Goal: Find specific page/section: Find specific page/section

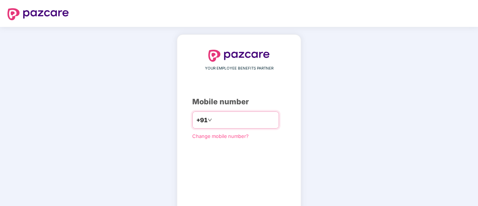
type input "**********"
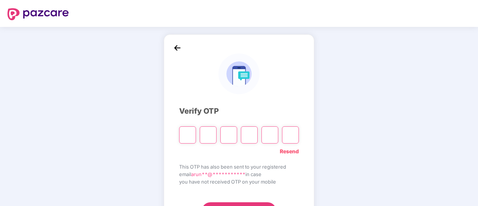
type input "*"
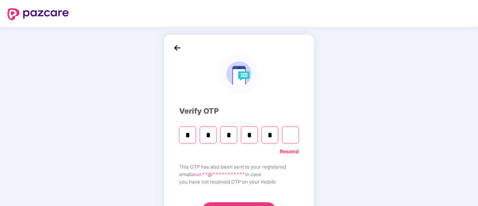
type input "*"
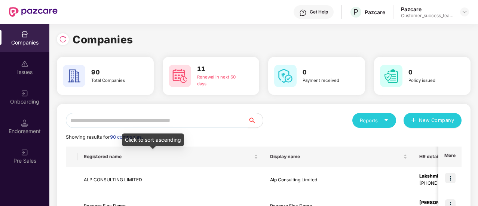
click at [158, 124] on input "text" at bounding box center [157, 120] width 182 height 15
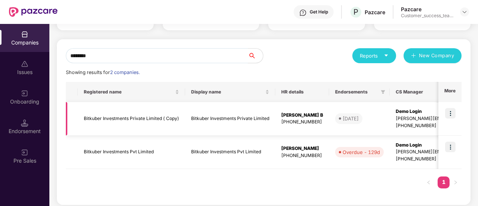
scroll to position [65, 0]
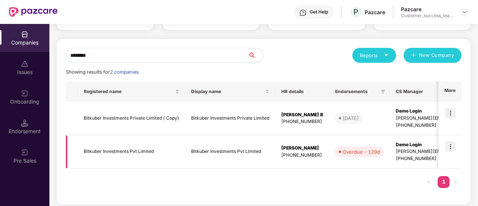
type input "********"
click at [451, 150] on img at bounding box center [450, 146] width 10 height 10
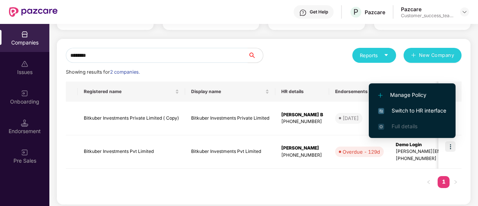
click at [423, 105] on li "Switch to HR interface" at bounding box center [412, 111] width 87 height 16
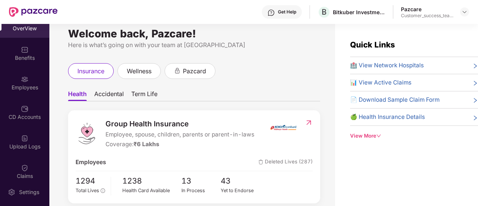
scroll to position [10, 0]
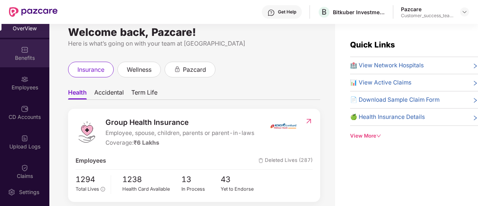
click at [31, 64] on div "Benefits" at bounding box center [24, 53] width 49 height 28
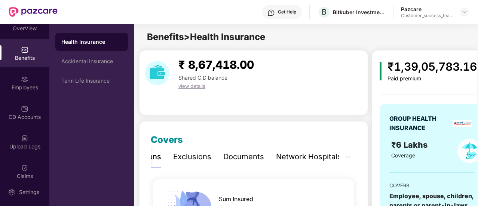
click at [240, 157] on div "Documents" at bounding box center [243, 157] width 41 height 12
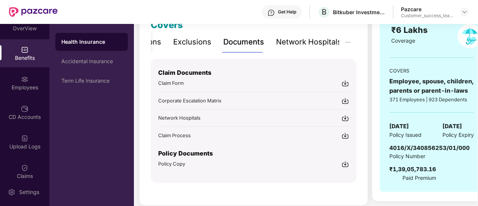
scroll to position [123, 0]
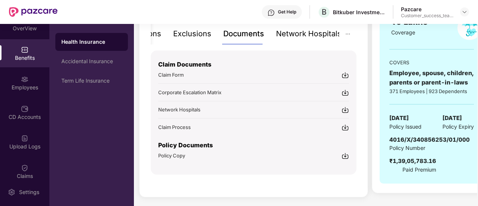
click at [343, 159] on div "Claim Documents Claim Form Corporate Escalation Matrix Network Hospitals Claim …" at bounding box center [254, 112] width 206 height 125
click at [345, 156] on img at bounding box center [344, 155] width 7 height 7
